Goal: Task Accomplishment & Management: Complete application form

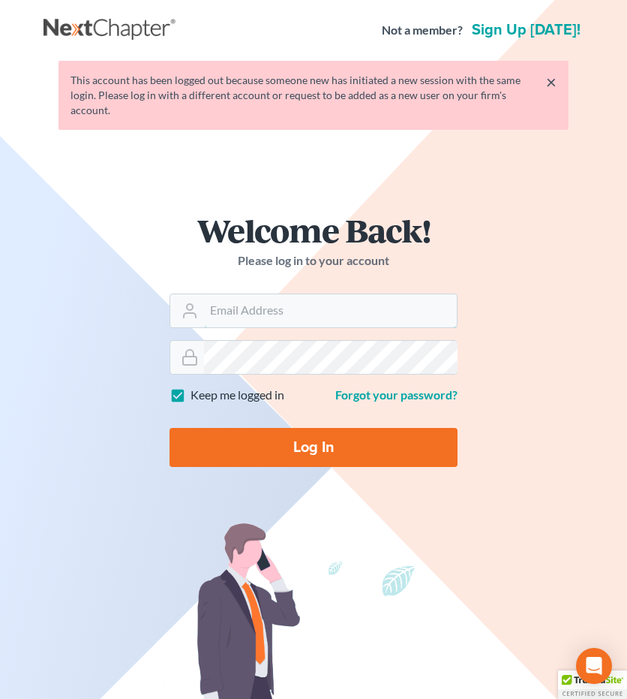
type input "[EMAIL_ADDRESS][DOMAIN_NAME]"
click at [320, 431] on input "Log In" at bounding box center [314, 447] width 288 height 39
type input "Thinking..."
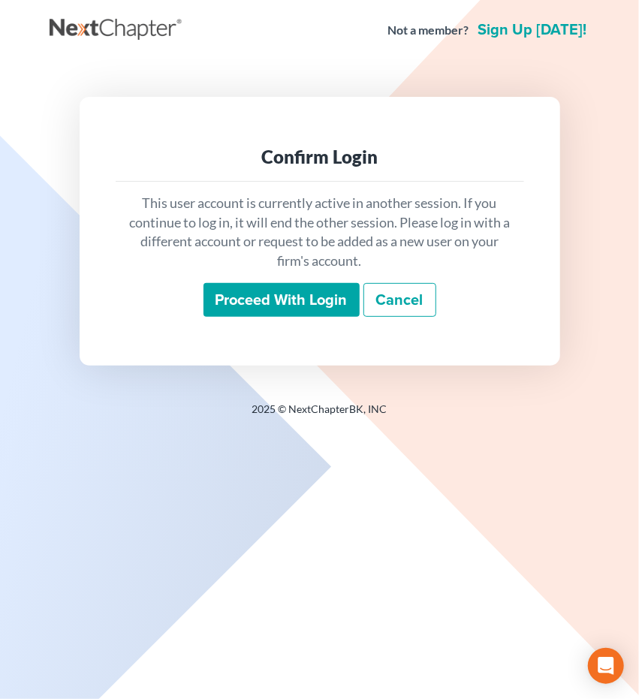
click at [291, 305] on input "Proceed with login" at bounding box center [281, 300] width 156 height 35
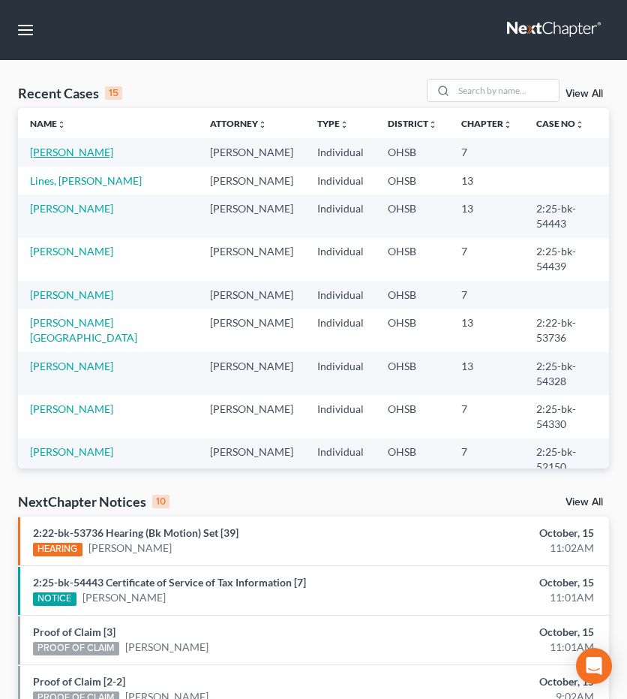
click at [95, 152] on link "Holden, Nathan" at bounding box center [71, 152] width 83 height 13
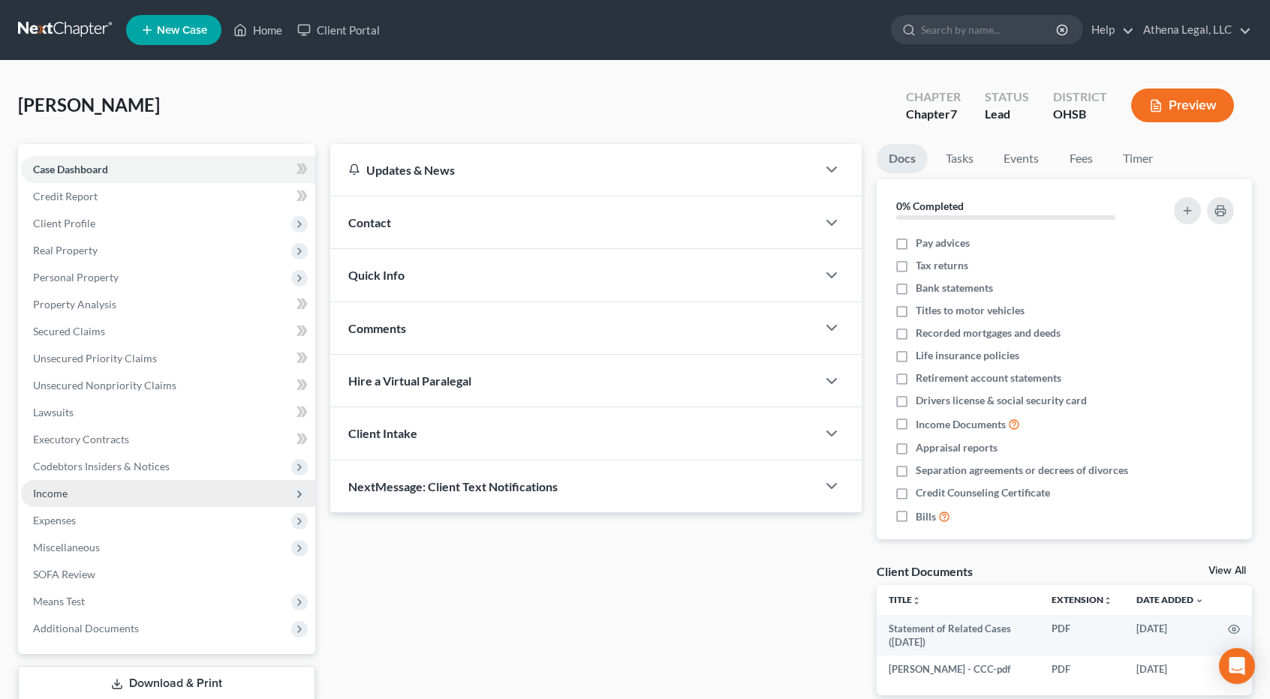
scroll to position [96, 0]
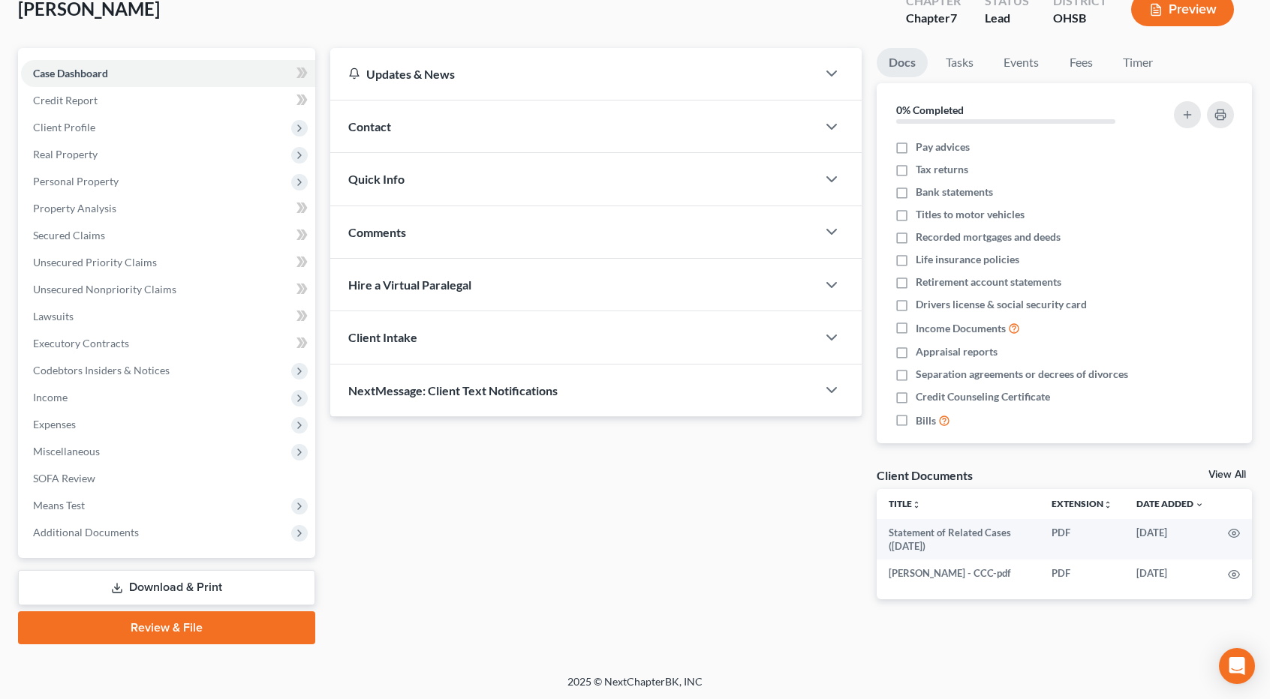
click at [174, 628] on link "Review & File" at bounding box center [166, 628] width 297 height 33
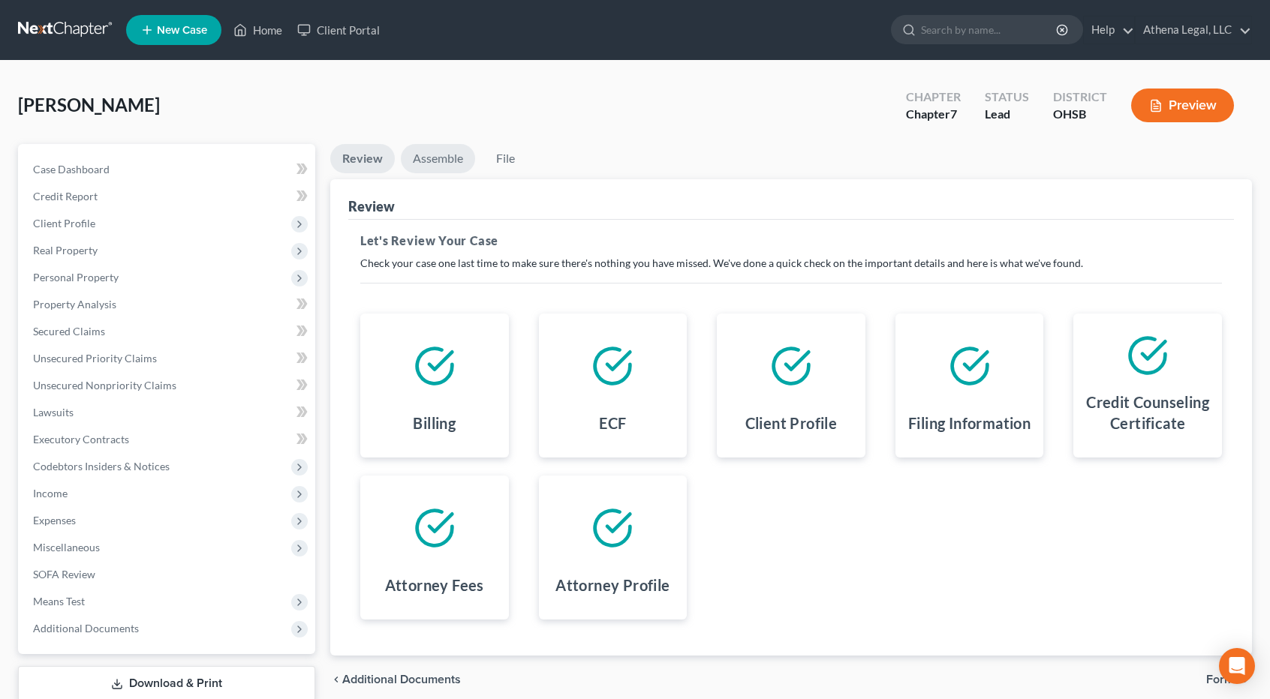
click at [440, 149] on link "Assemble" at bounding box center [438, 158] width 74 height 29
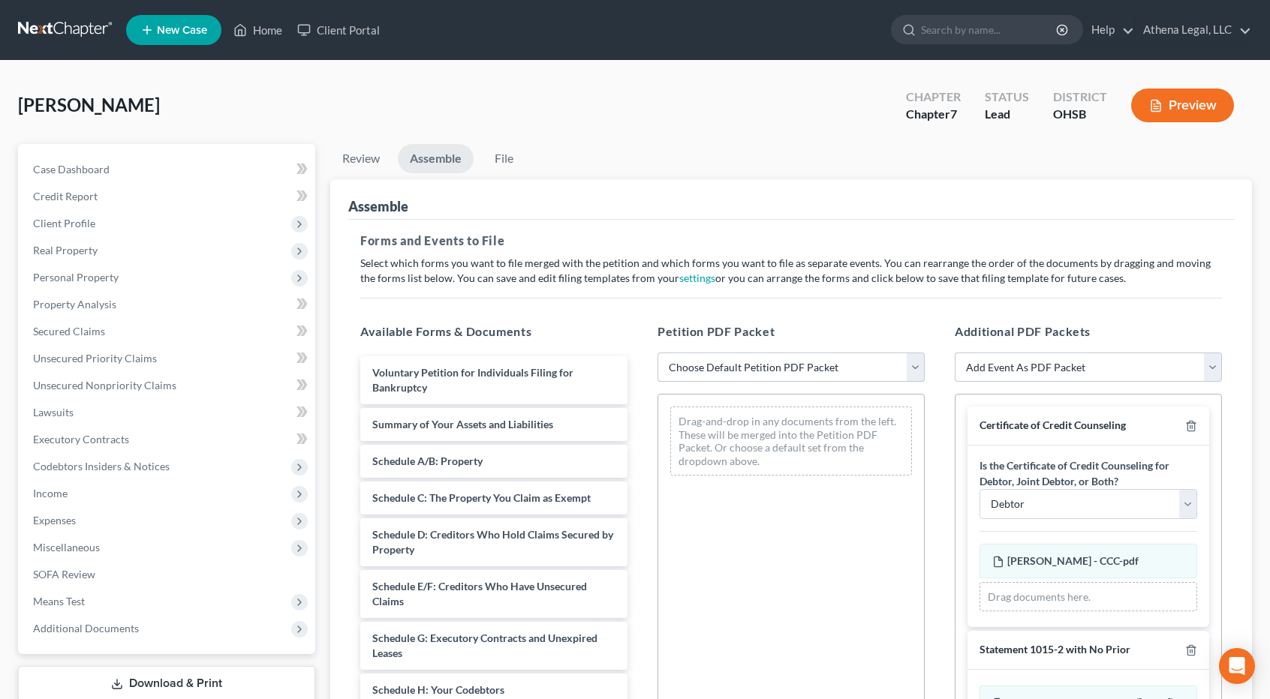
click at [638, 361] on select "Choose Default Petition PDF Packet Emergency Filing (Voluntary Petition and Cre…" at bounding box center [790, 368] width 267 height 30
select select "1"
click at [638, 353] on select "Choose Default Petition PDF Packet Emergency Filing (Voluntary Petition and Cre…" at bounding box center [790, 368] width 267 height 30
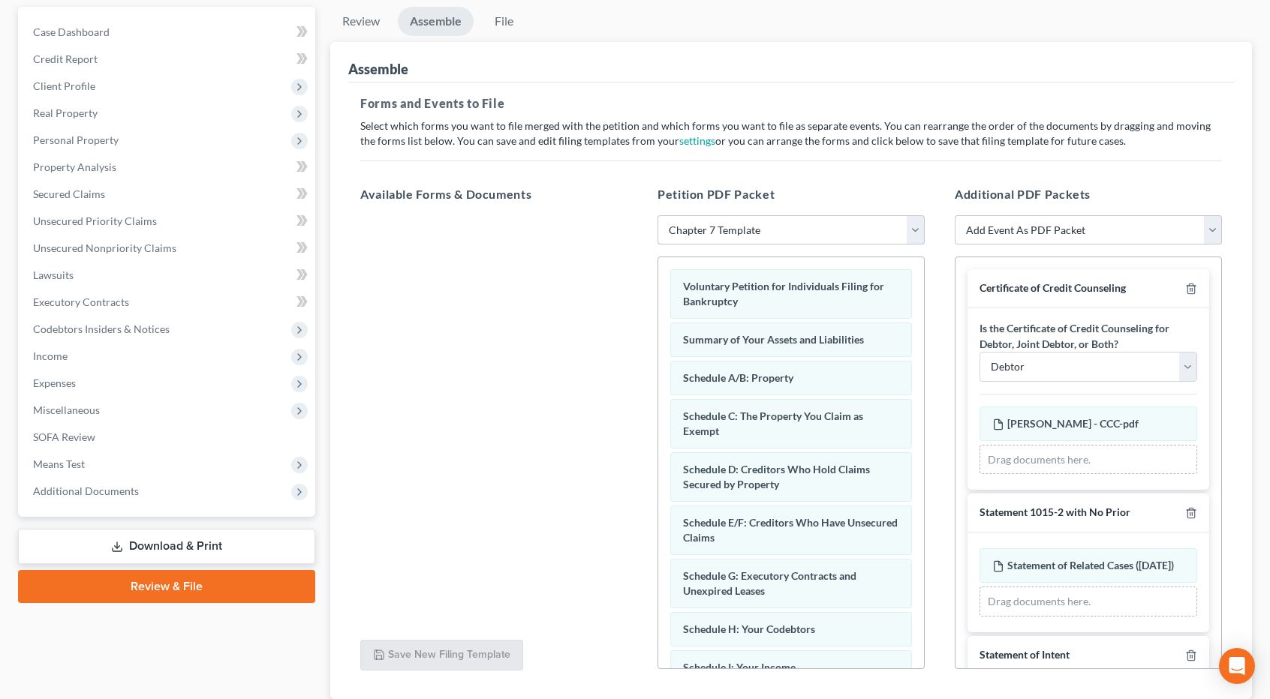
scroll to position [138, 0]
click at [638, 229] on select "Add Event As PDF Packet 20 Largest Unsecured Creditors Amended Document Amended…" at bounding box center [1088, 230] width 267 height 30
select select "56"
click at [638, 215] on select "Add Event As PDF Packet 20 Largest Unsecured Creditors Amended Document Amended…" at bounding box center [1088, 230] width 267 height 30
select select
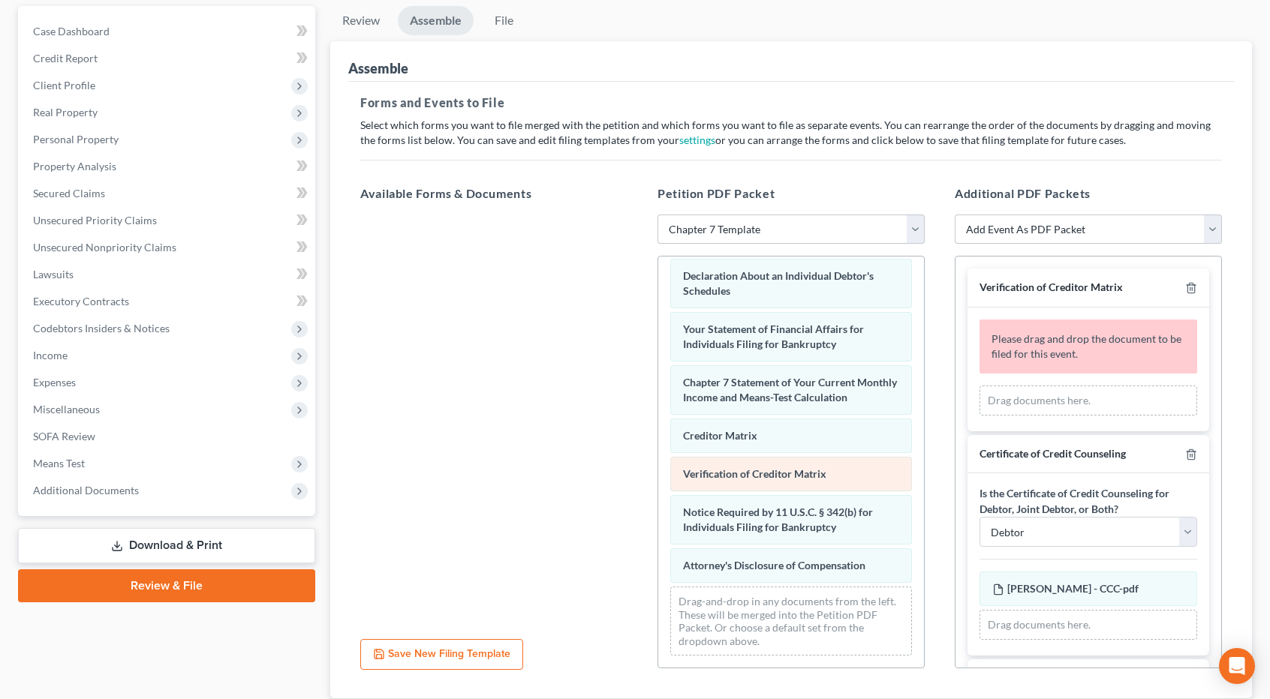
scroll to position [435, 0]
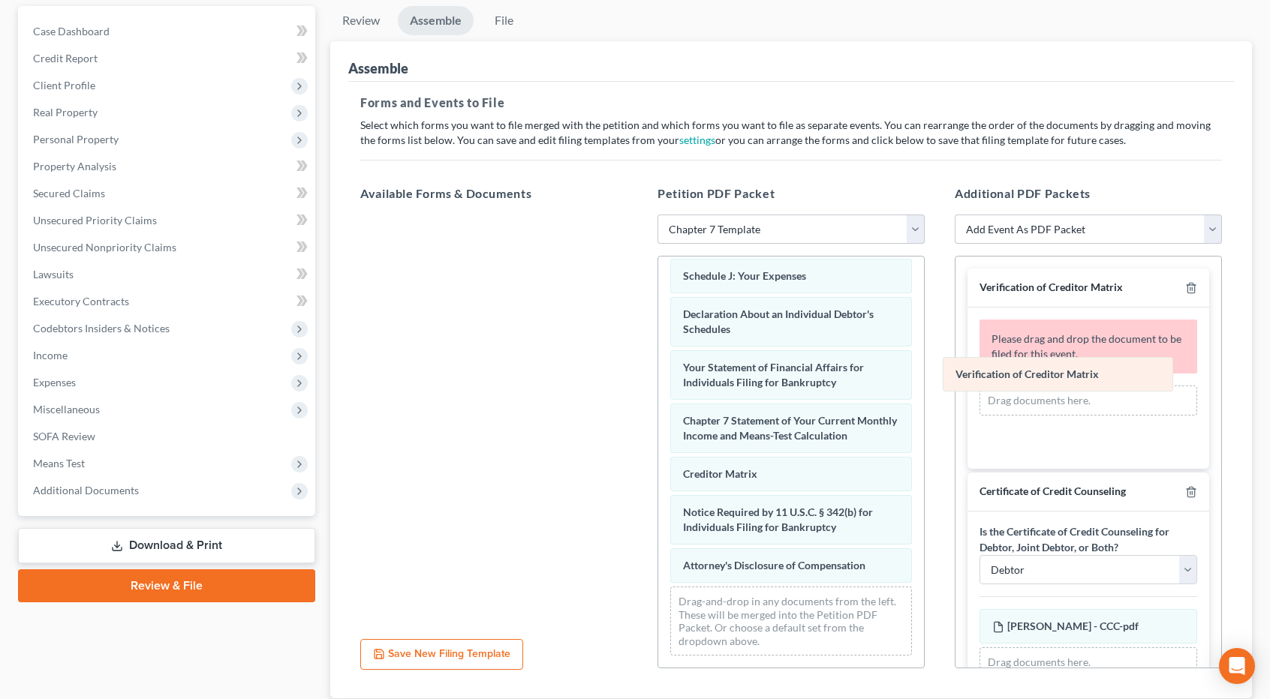
drag, startPoint x: 796, startPoint y: 469, endPoint x: 1068, endPoint y: 368, distance: 290.7
click at [638, 368] on div "Verification of Creditor Matrix Voluntary Petition for Individuals Filing for B…" at bounding box center [791, 247] width 266 height 841
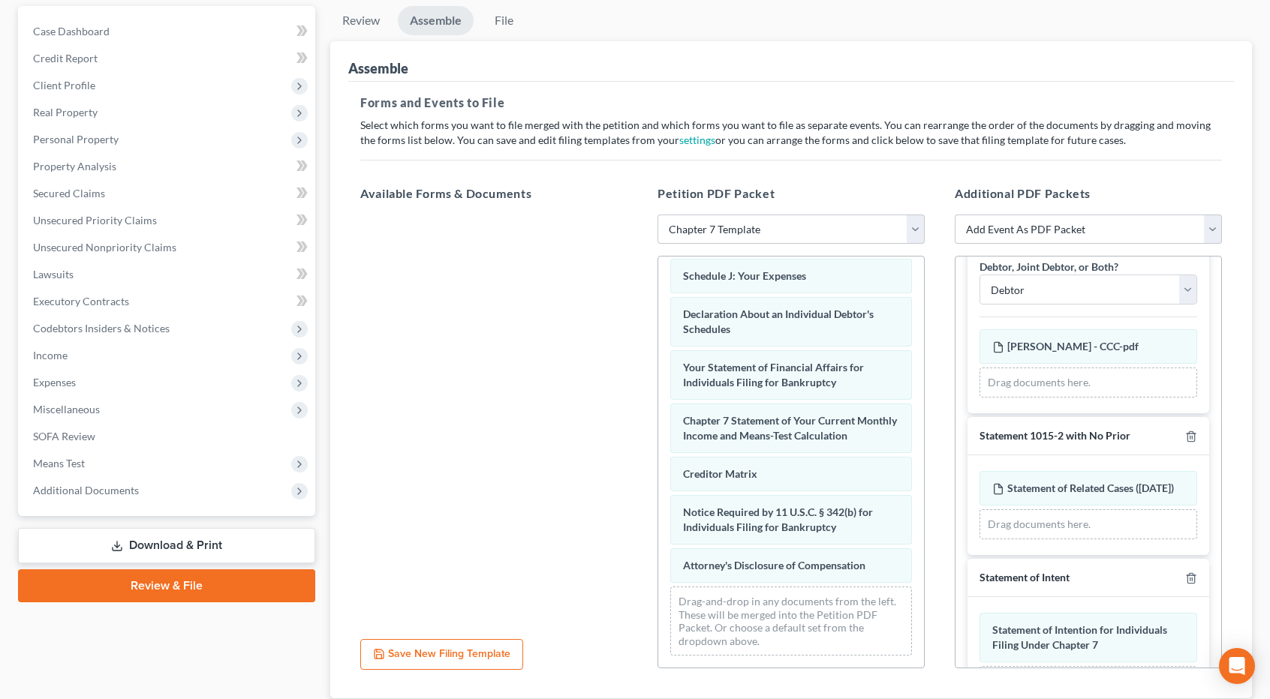
scroll to position [401, 0]
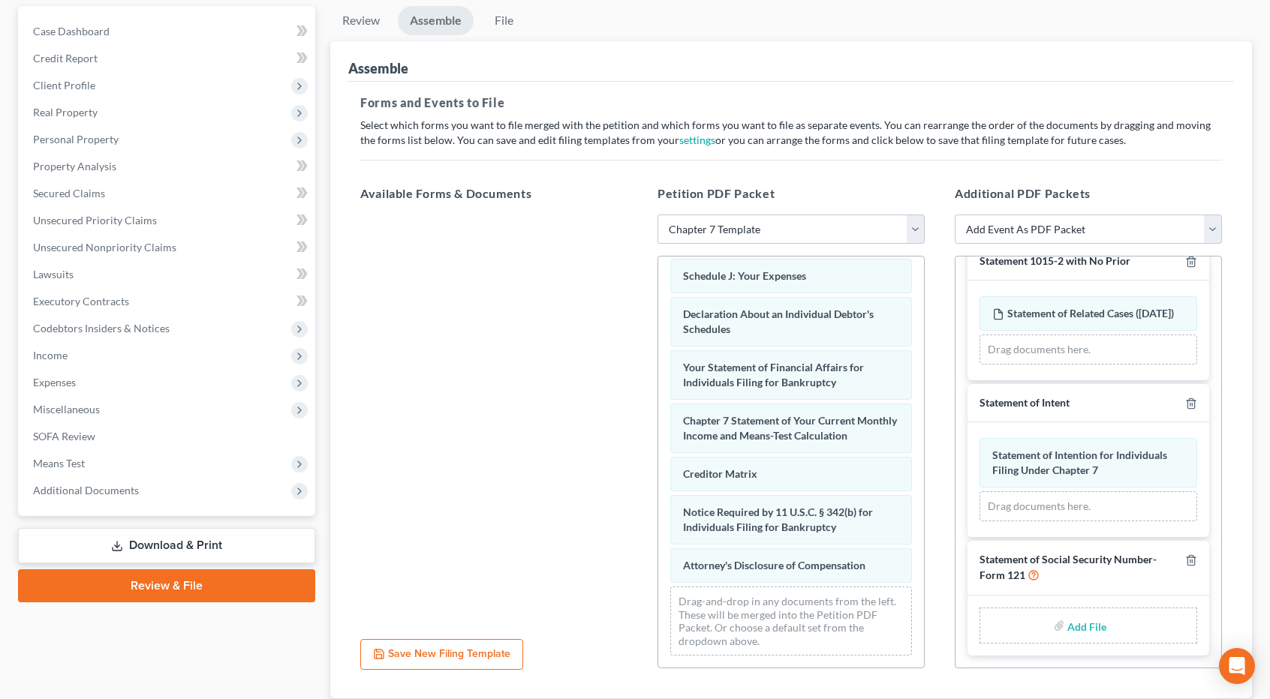
click at [638, 624] on input "file" at bounding box center [1085, 625] width 36 height 27
type input "C:\fakepath\Holden, Nathan - SSN.pdf"
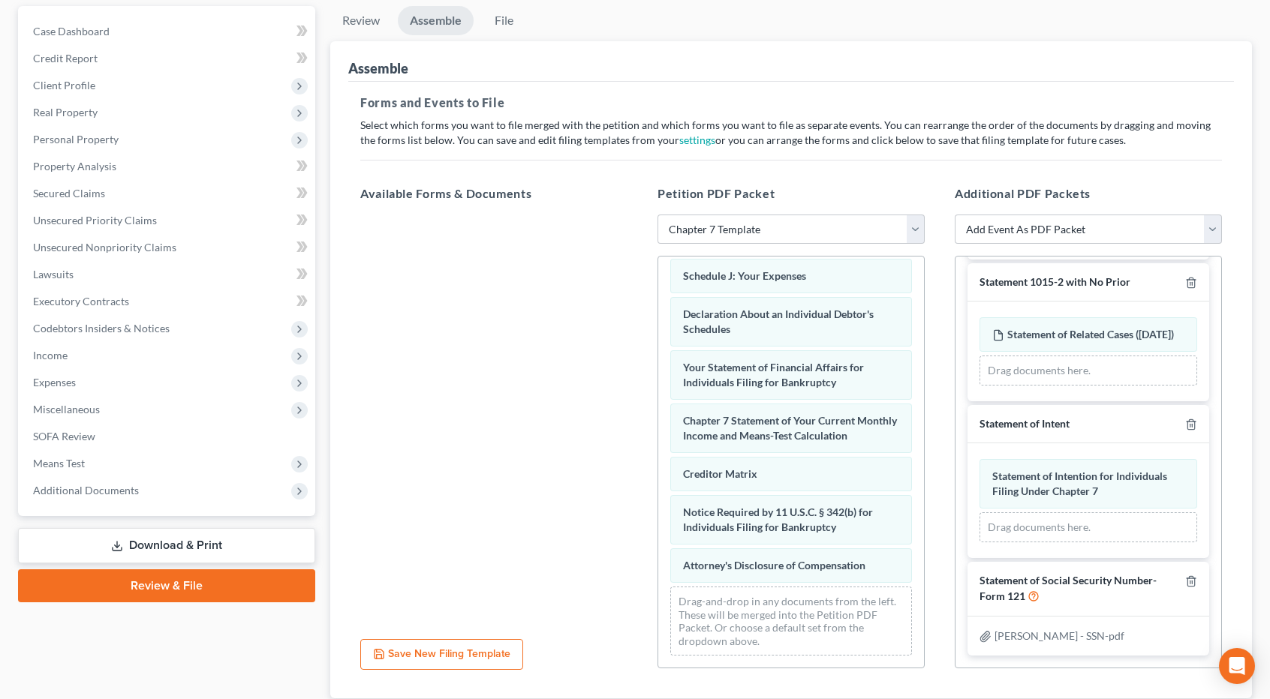
scroll to position [241, 0]
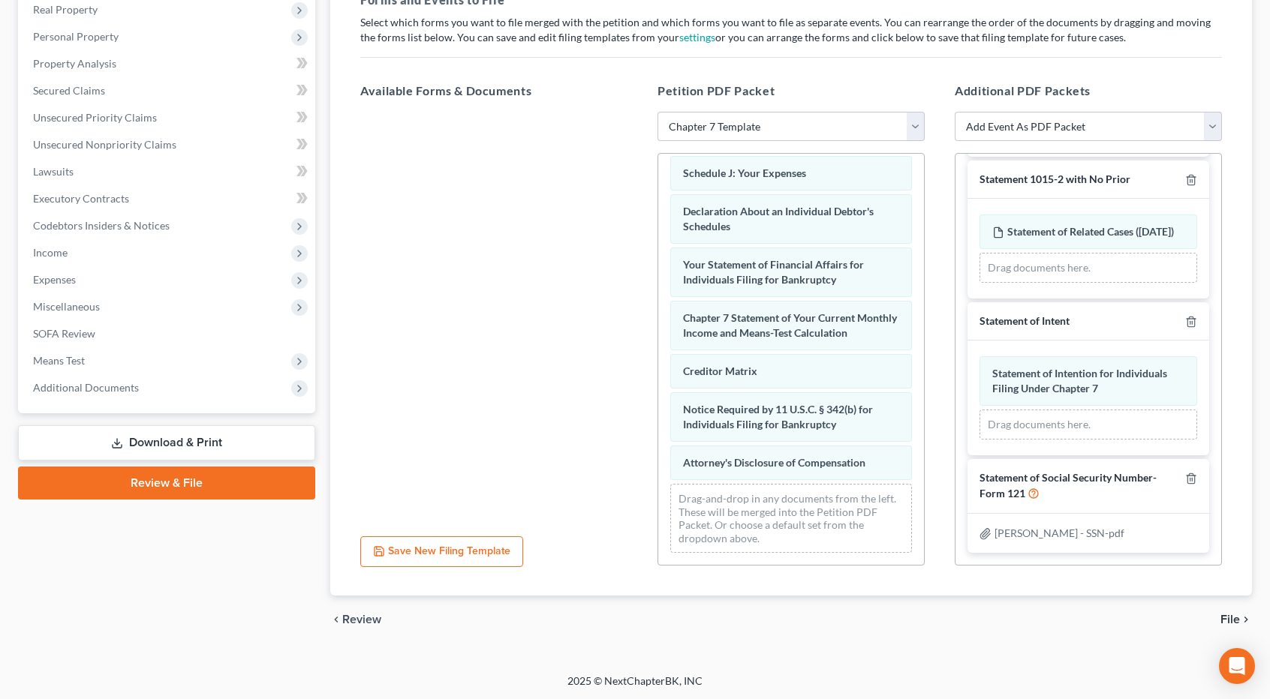
click at [638, 621] on span "File" at bounding box center [1230, 620] width 20 height 12
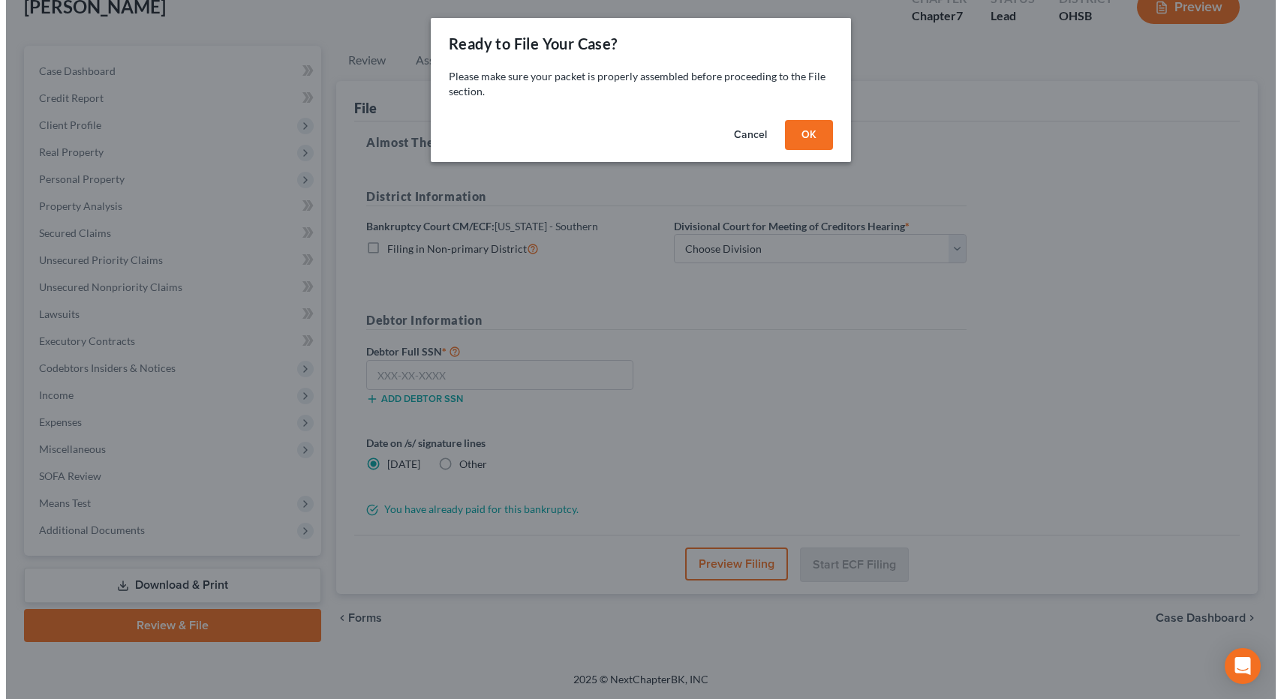
scroll to position [96, 0]
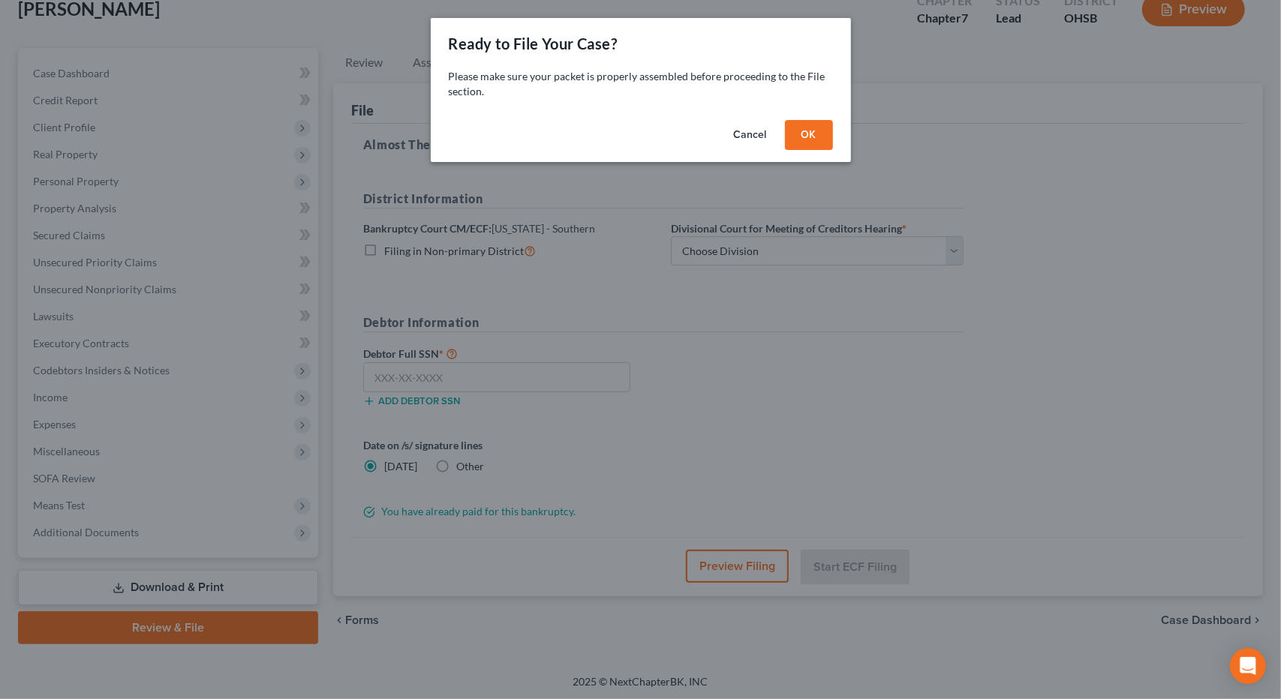
click at [638, 140] on button "OK" at bounding box center [809, 135] width 48 height 30
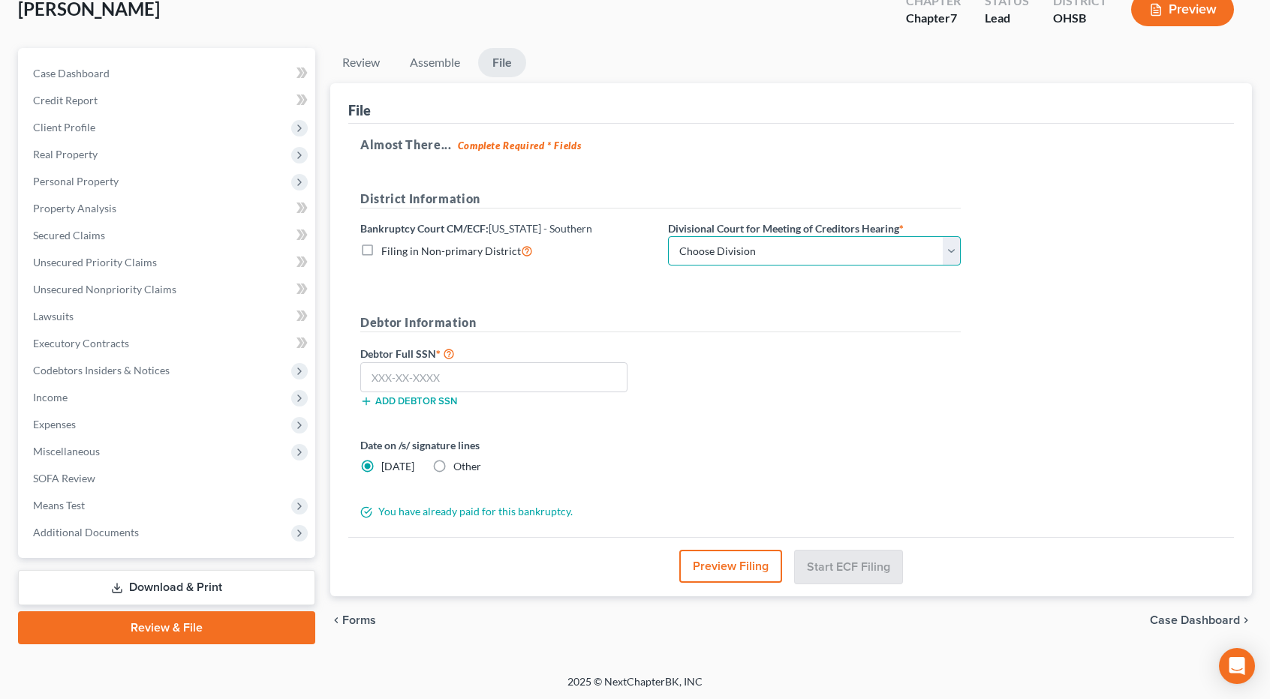
click at [638, 243] on select "Choose Division Cincinnati Columbus Dayton" at bounding box center [814, 251] width 293 height 30
select select "1"
click at [638, 236] on select "Choose Division Cincinnati Columbus Dayton" at bounding box center [814, 251] width 293 height 30
click at [545, 384] on input "text" at bounding box center [493, 378] width 267 height 30
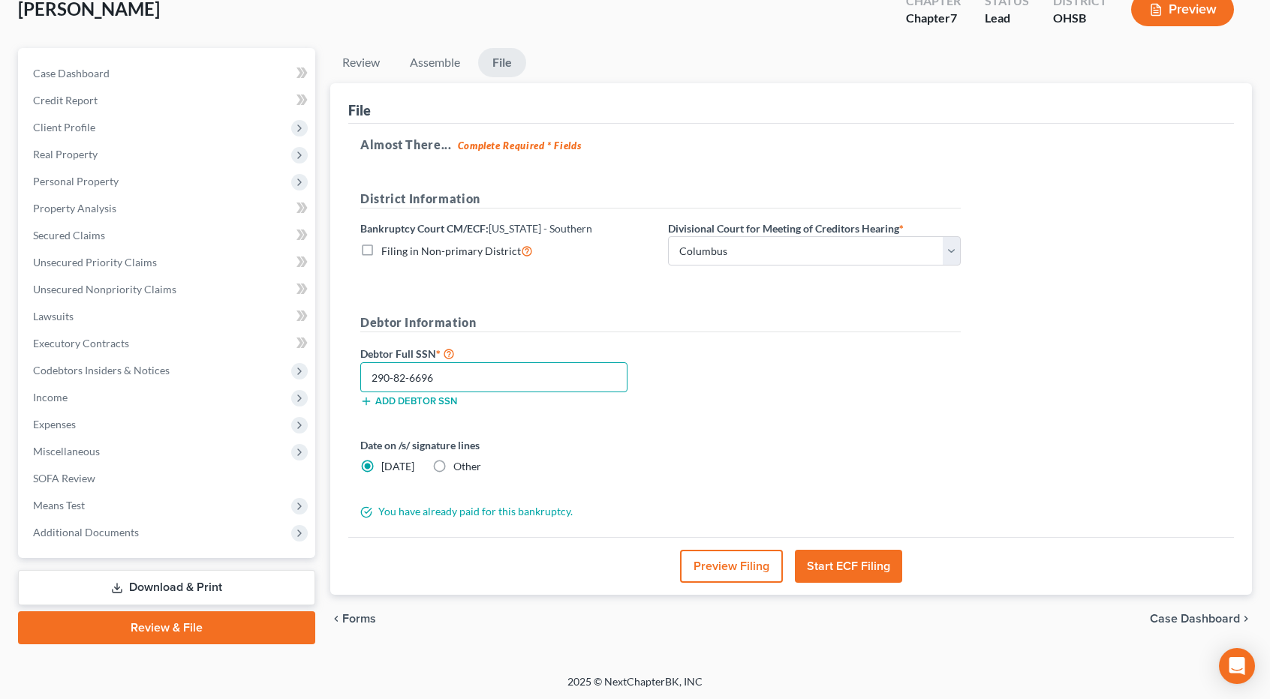
type input "290-82-6696"
click at [638, 561] on button "Start ECF Filing" at bounding box center [848, 566] width 107 height 33
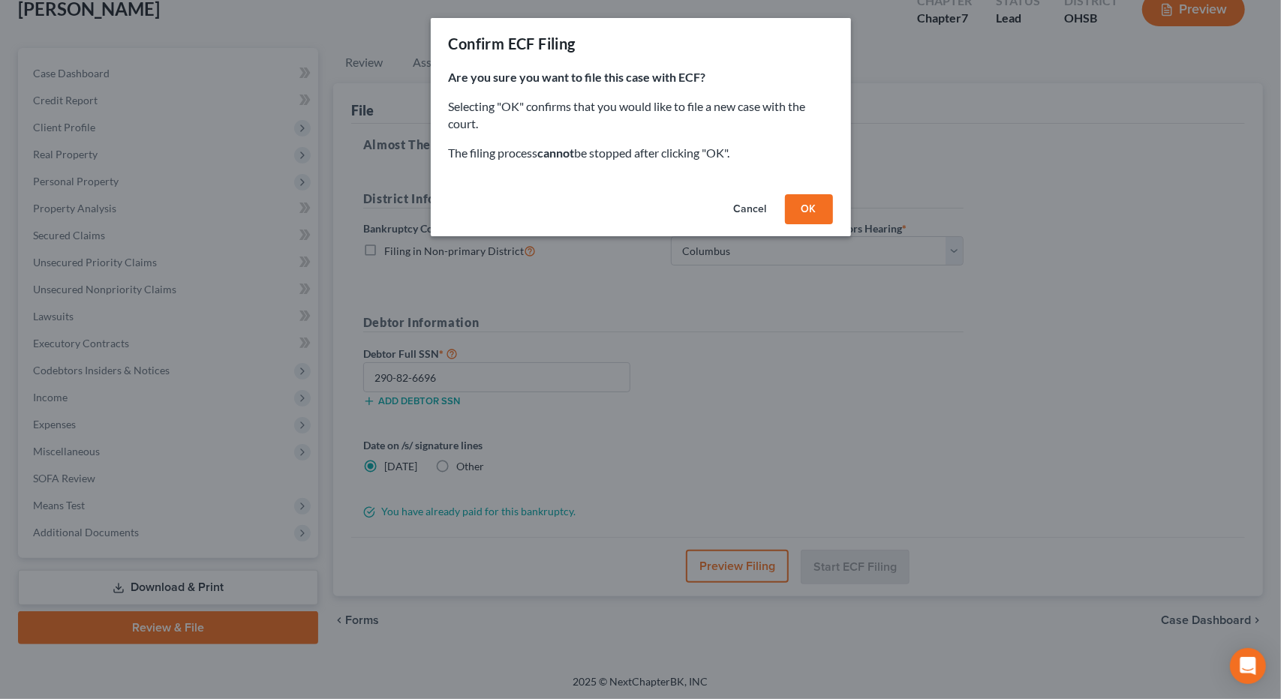
click at [638, 214] on button "OK" at bounding box center [809, 209] width 48 height 30
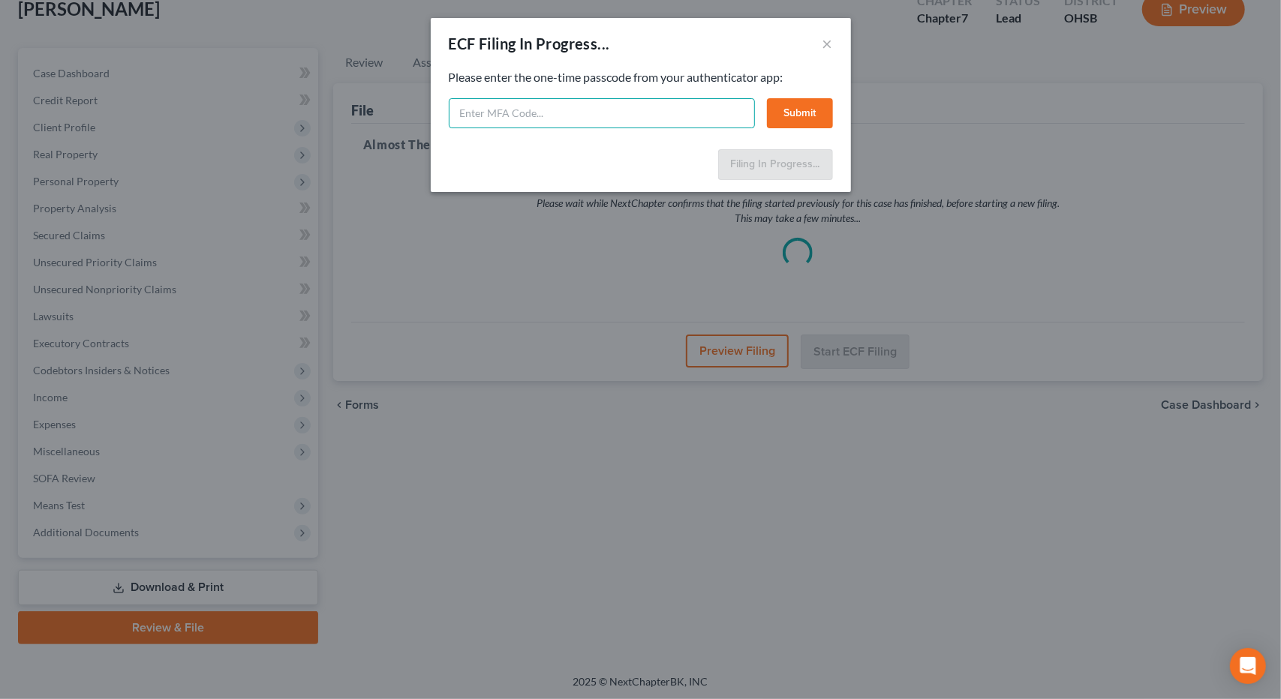
click at [638, 116] on input "text" at bounding box center [602, 113] width 306 height 30
type input "122248"
click at [638, 113] on button "Submit" at bounding box center [800, 113] width 66 height 30
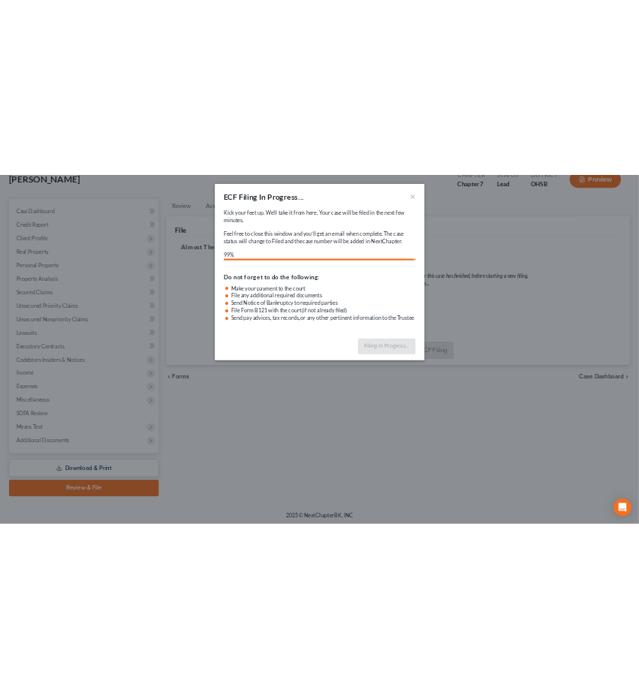
scroll to position [0, 0]
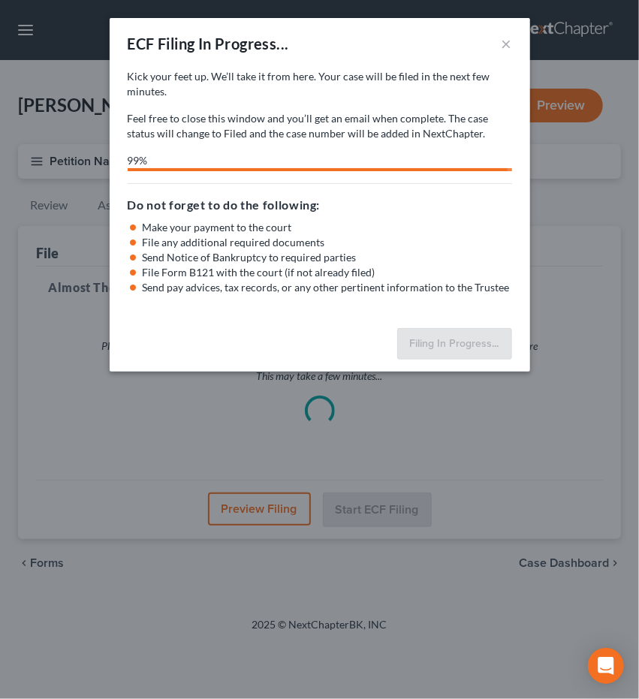
select select "1"
